Goal: Task Accomplishment & Management: Use online tool/utility

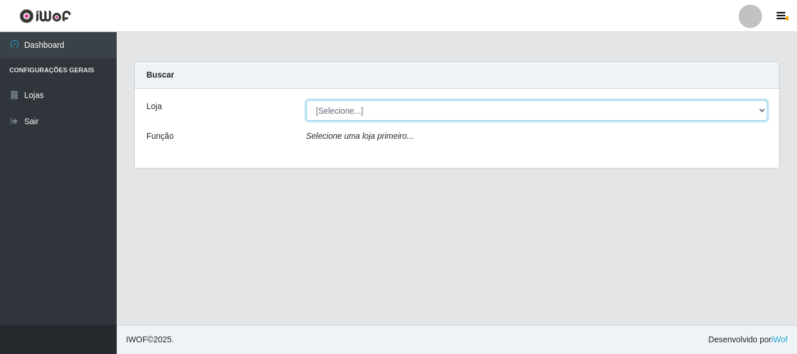
drag, startPoint x: 0, startPoint y: 0, endPoint x: 323, endPoint y: 111, distance: 341.9
click at [323, 111] on select "[Selecione...] Nordestão - Alecrim" at bounding box center [537, 110] width 462 height 20
select select "453"
click at [306, 100] on select "[Selecione...] Nordestão - Alecrim" at bounding box center [537, 110] width 462 height 20
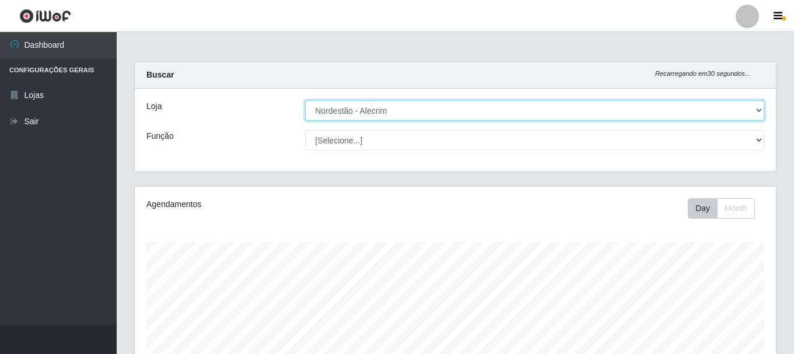
scroll to position [242, 641]
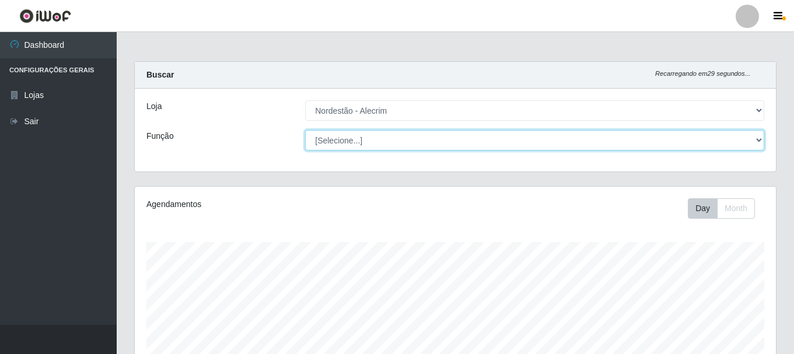
click at [342, 142] on select "[Selecione...] Embalador Embalador + Embalador ++" at bounding box center [534, 140] width 459 height 20
select select "1"
click at [305, 130] on select "[Selecione...] Embalador Embalador + Embalador ++" at bounding box center [534, 140] width 459 height 20
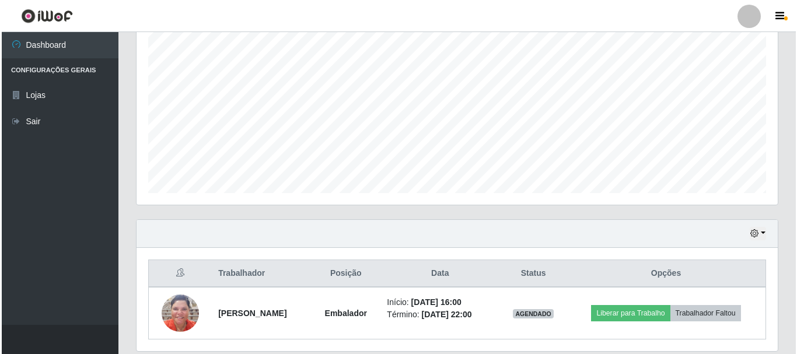
scroll to position [583450, 583051]
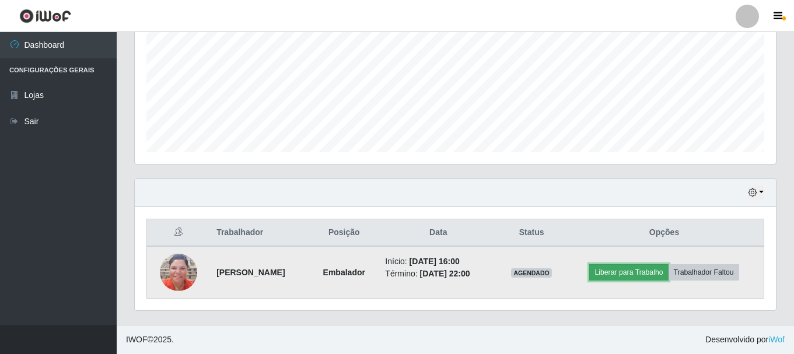
click at [649, 274] on button "Liberar para Trabalho" at bounding box center [629, 272] width 79 height 16
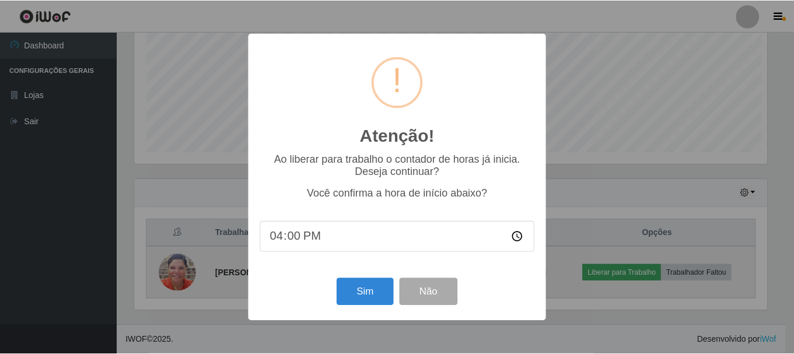
scroll to position [242, 636]
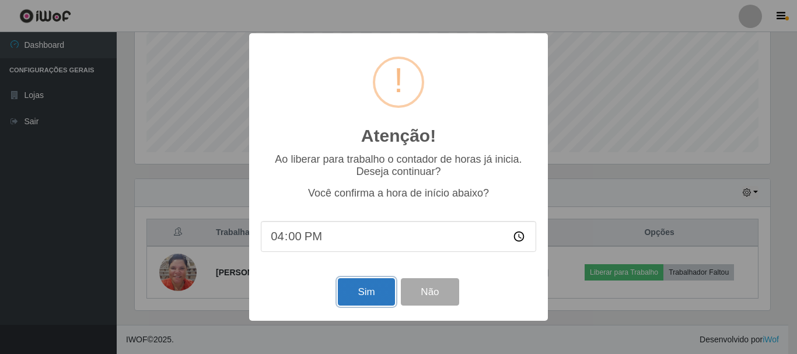
click at [372, 291] on button "Sim" at bounding box center [366, 291] width 57 height 27
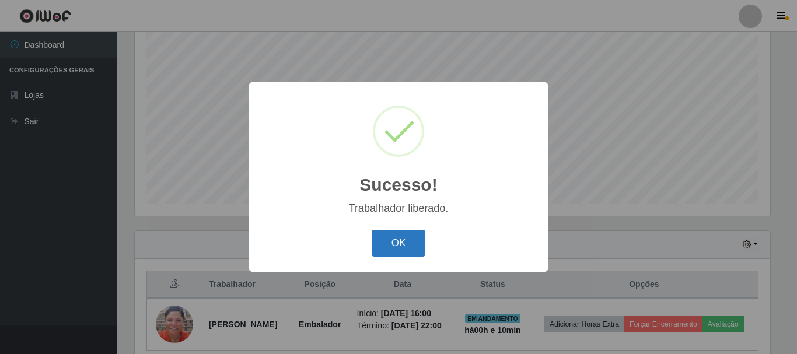
click at [385, 249] on button "OK" at bounding box center [399, 243] width 54 height 27
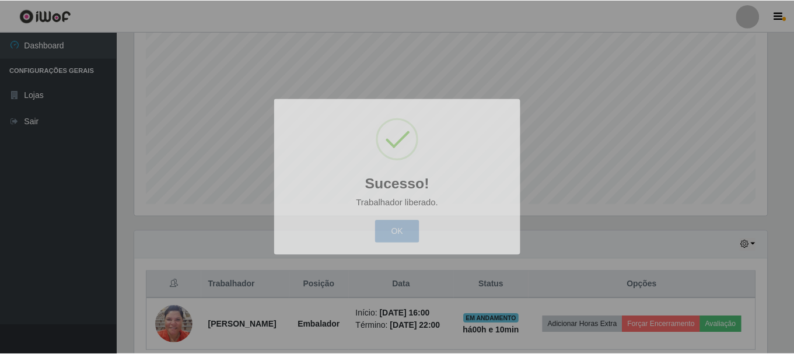
scroll to position [242, 641]
